Goal: Task Accomplishment & Management: Manage account settings

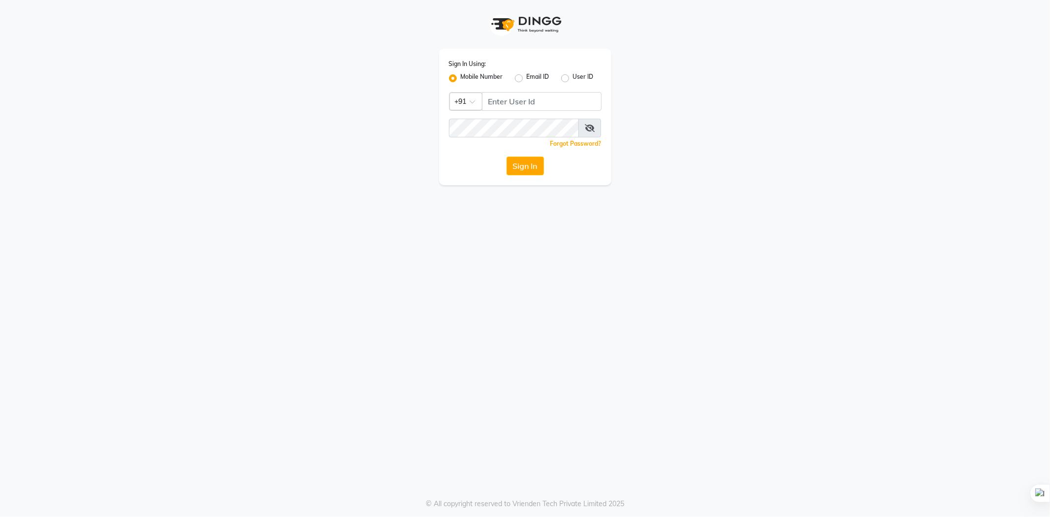
click at [479, 96] on div at bounding box center [466, 101] width 32 height 10
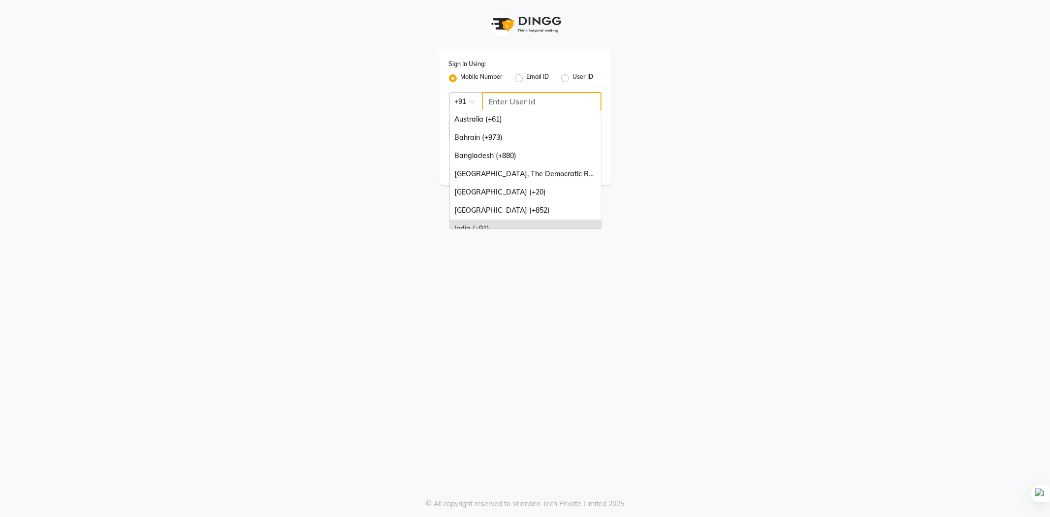
click at [508, 100] on input "Username" at bounding box center [542, 101] width 120 height 19
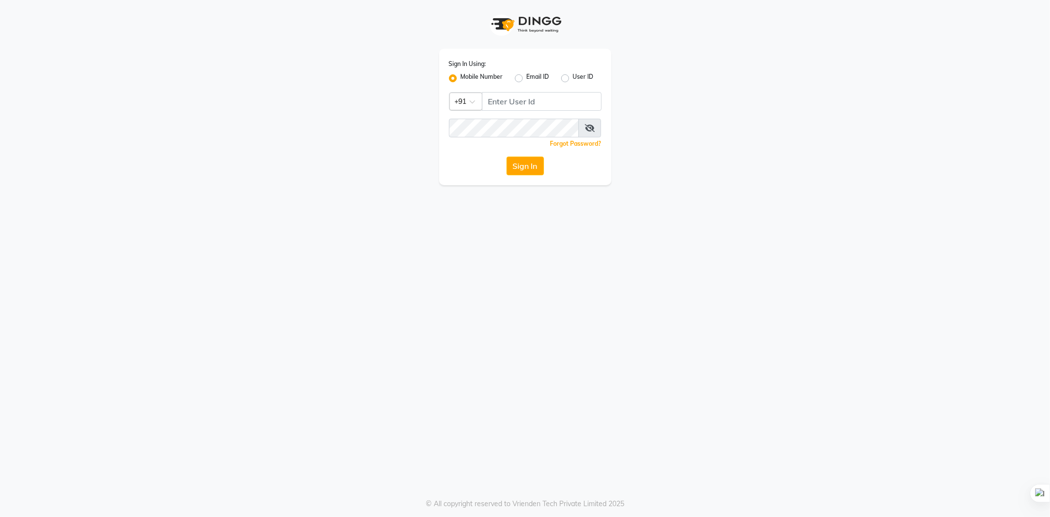
click at [475, 98] on div at bounding box center [466, 101] width 32 height 10
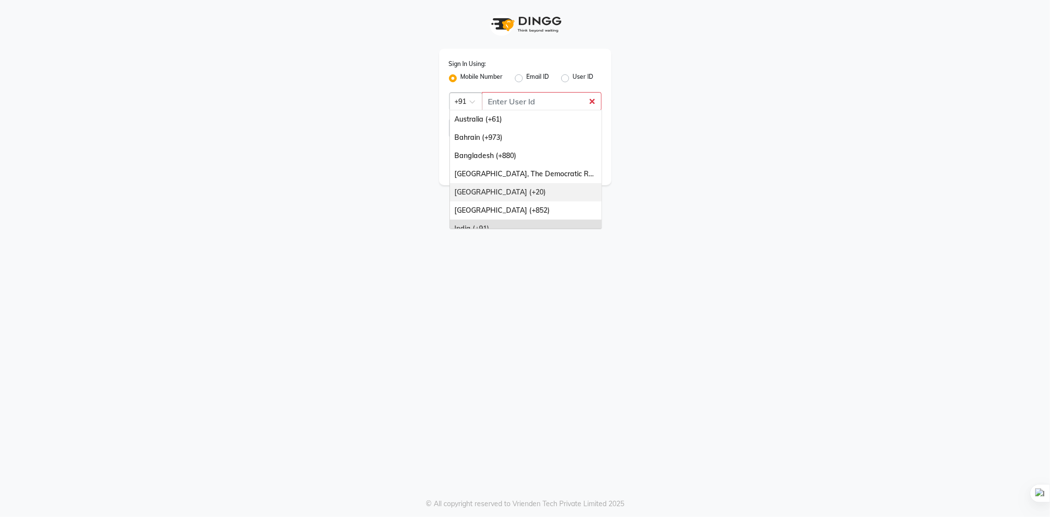
scroll to position [246, 0]
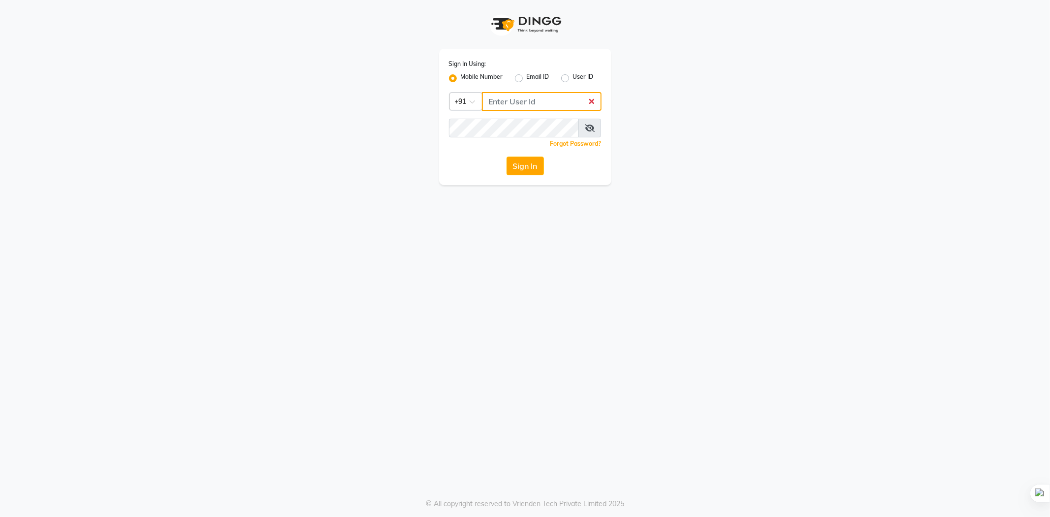
click at [518, 96] on input "Username" at bounding box center [542, 101] width 120 height 19
type input "9878234415"
click at [507, 115] on div "Sign In Using: Mobile Number Email ID User ID Country Code × [PHONE_NUMBER] Rem…" at bounding box center [525, 117] width 172 height 136
click at [507, 157] on button "Sign In" at bounding box center [525, 166] width 37 height 19
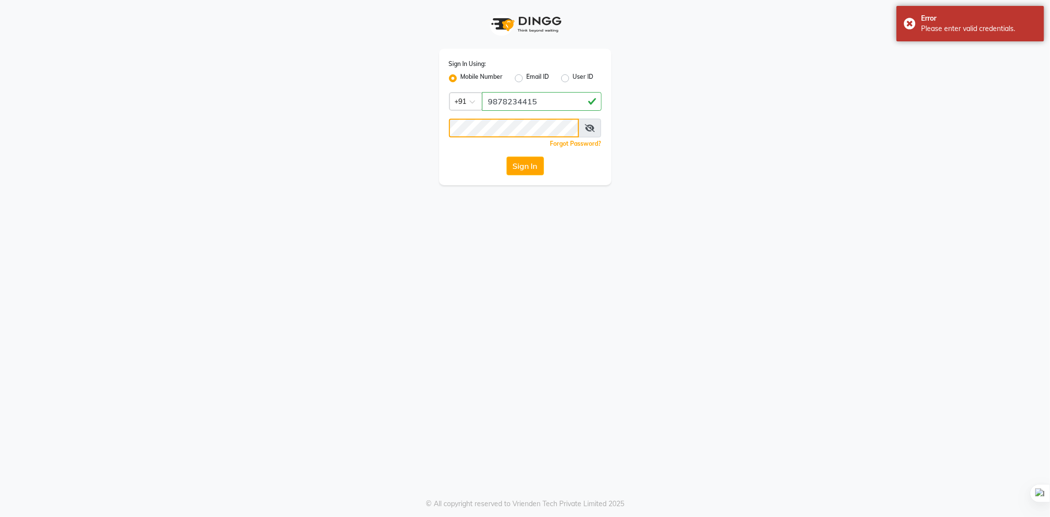
click at [507, 157] on button "Sign In" at bounding box center [525, 166] width 37 height 19
